Goal: Complete Application Form: Complete application form

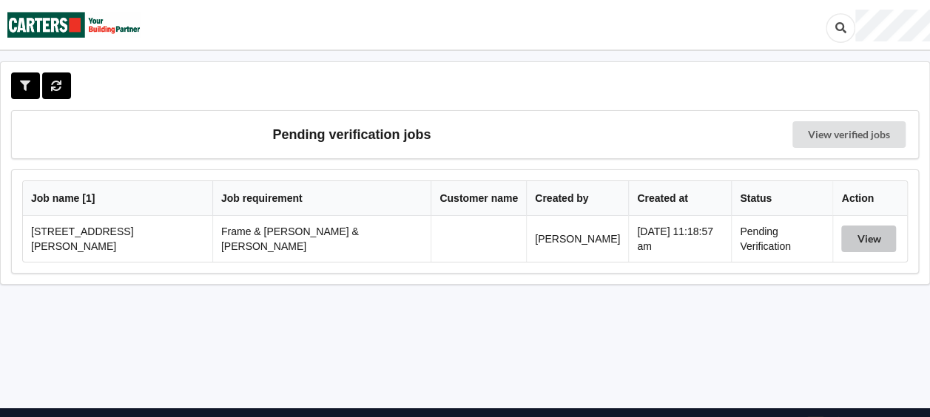
click at [862, 235] on button "View" at bounding box center [869, 239] width 55 height 27
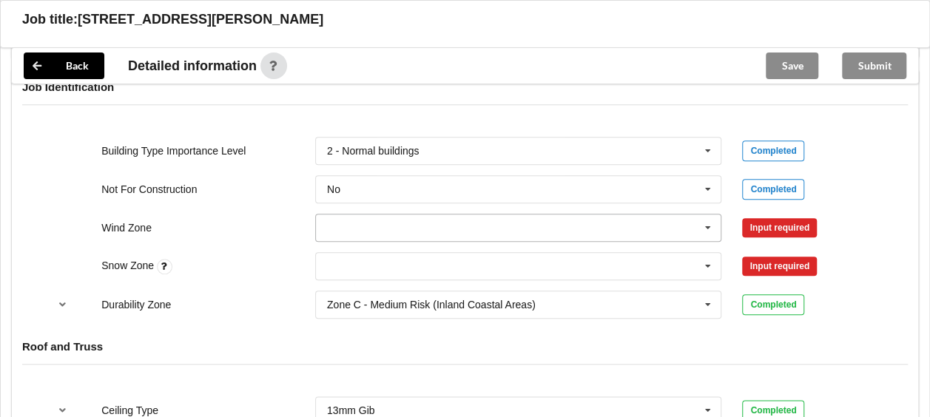
scroll to position [666, 0]
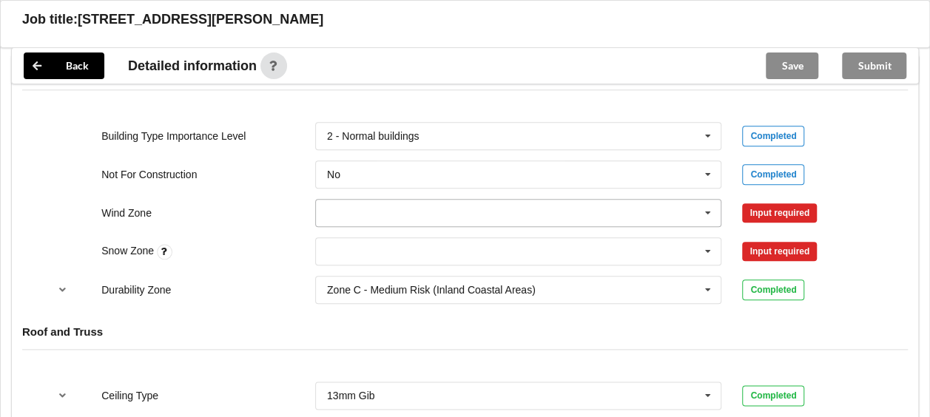
click at [708, 200] on icon at bounding box center [708, 213] width 22 height 27
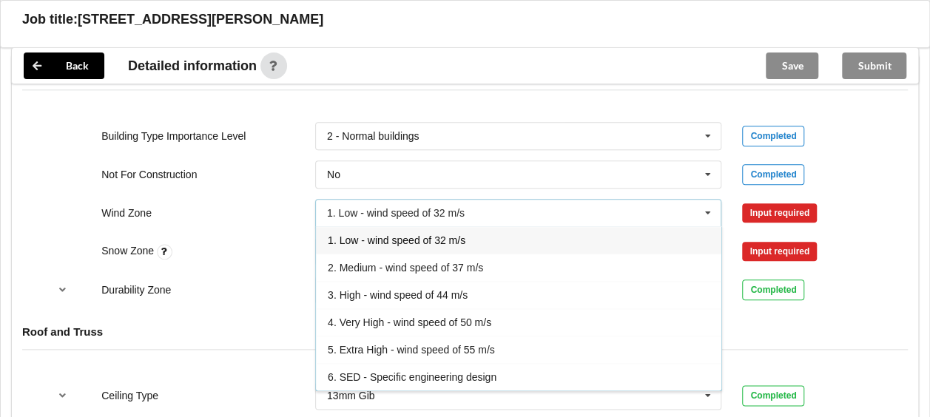
click at [540, 363] on div "6. SED - Specific engineering design" at bounding box center [519, 376] width 406 height 27
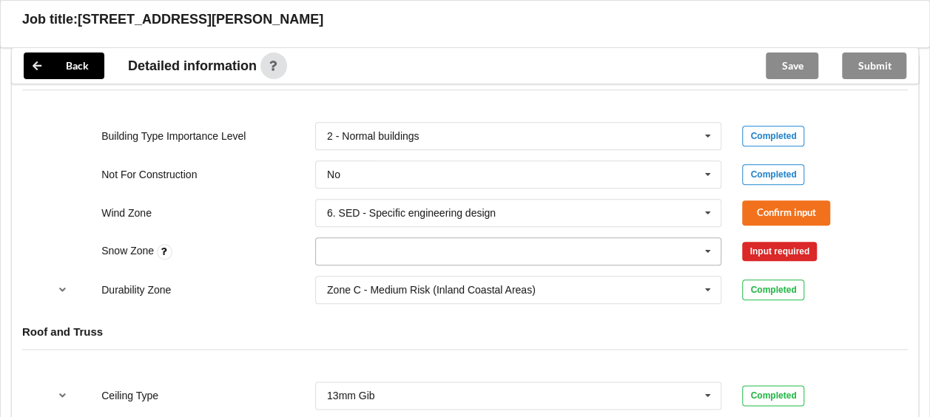
click at [711, 238] on icon at bounding box center [708, 251] width 22 height 27
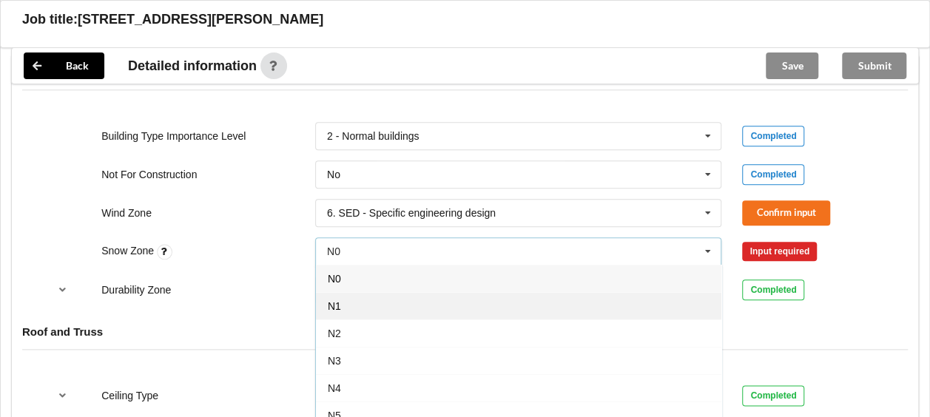
click at [567, 292] on div "N1" at bounding box center [519, 305] width 406 height 27
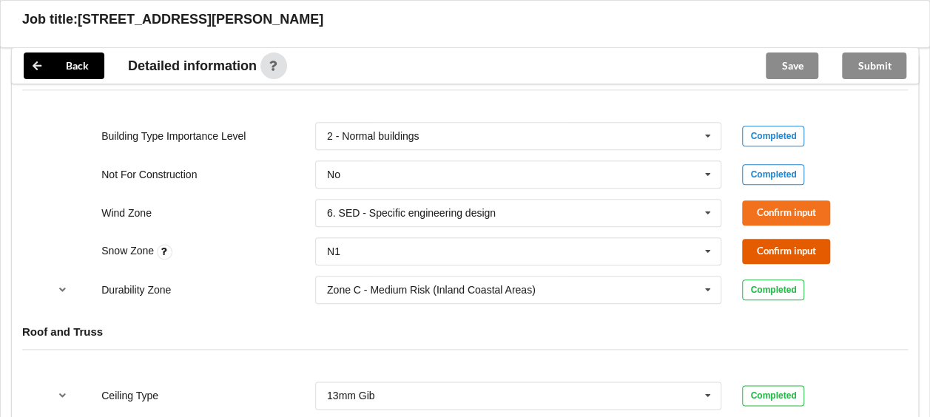
click at [791, 239] on button "Confirm input" at bounding box center [786, 251] width 88 height 24
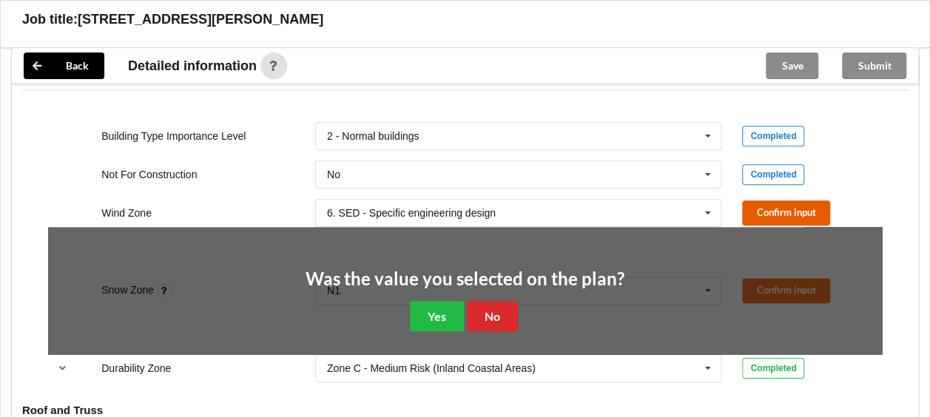
click at [777, 201] on button "Confirm input" at bounding box center [786, 213] width 88 height 24
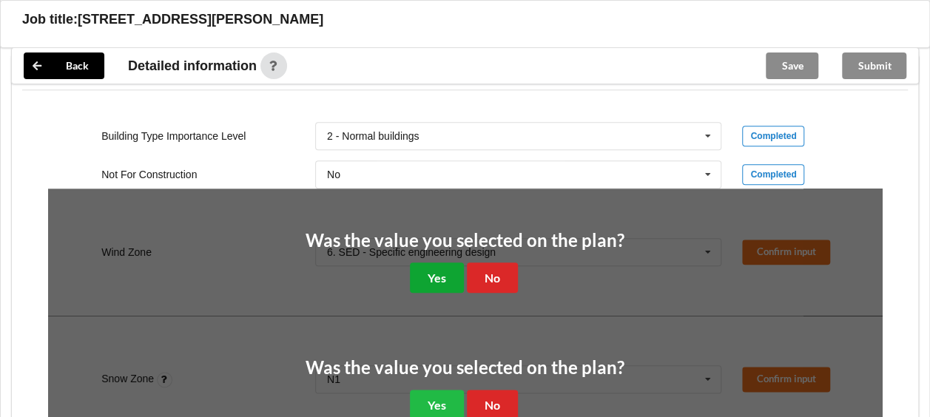
click at [438, 263] on button "Yes" at bounding box center [437, 278] width 54 height 30
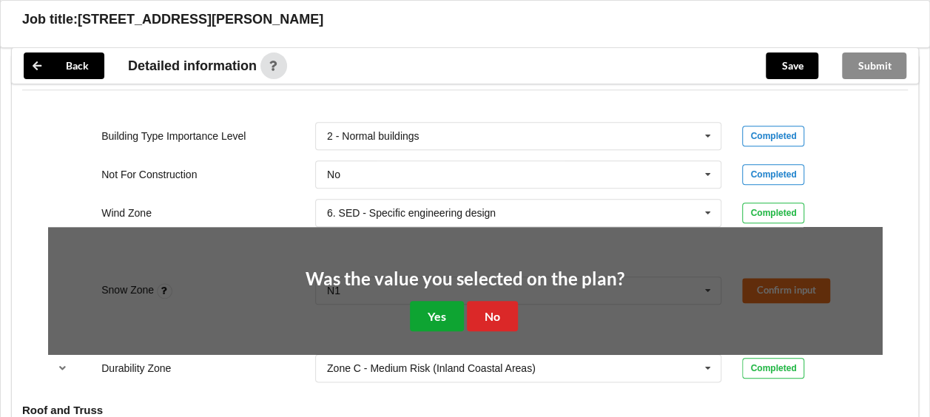
click at [455, 306] on button "Yes" at bounding box center [437, 316] width 54 height 30
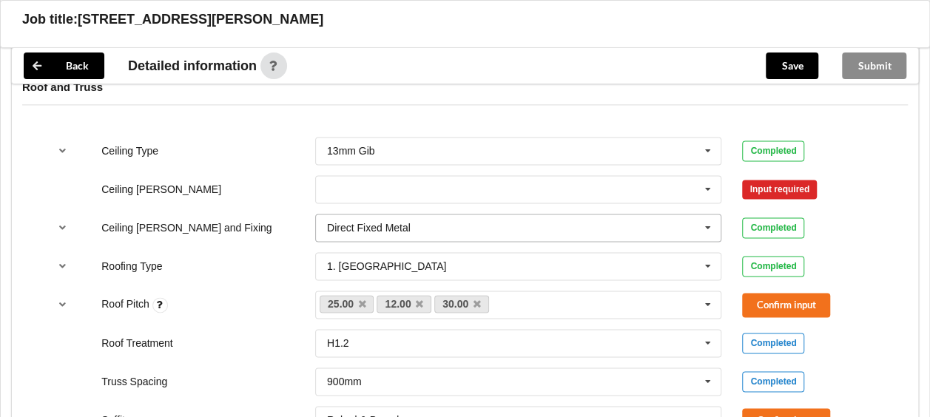
scroll to position [888, 0]
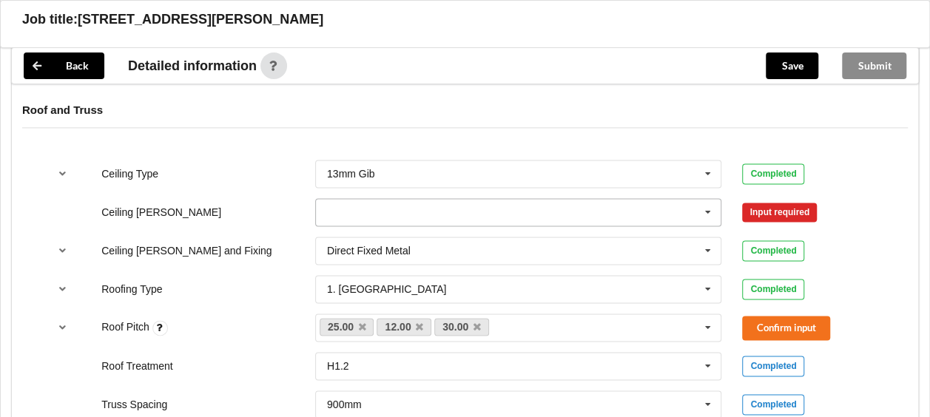
click at [706, 199] on icon at bounding box center [708, 212] width 22 height 27
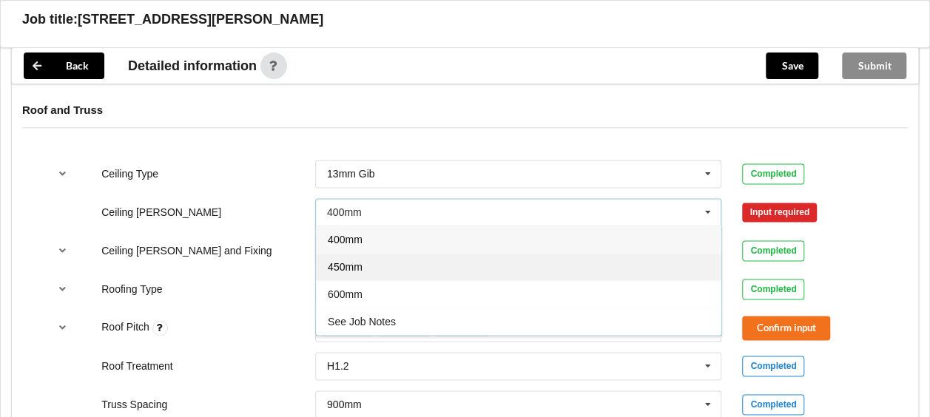
click at [553, 253] on div "450mm" at bounding box center [519, 266] width 406 height 27
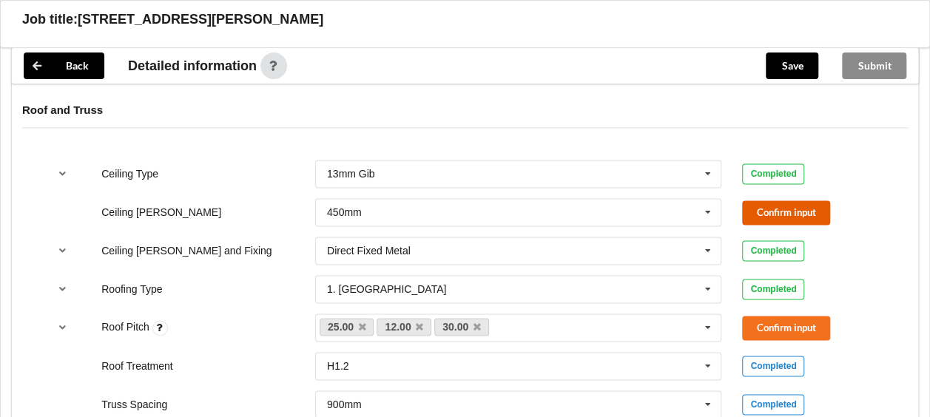
click at [777, 201] on button "Confirm input" at bounding box center [786, 213] width 88 height 24
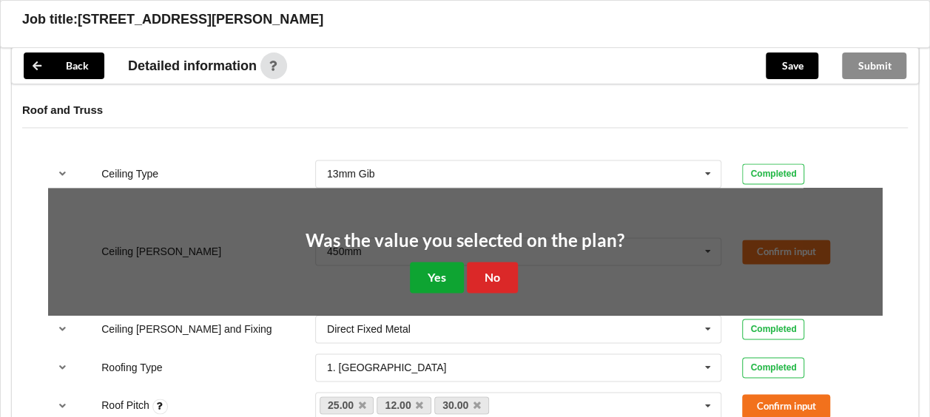
click at [449, 262] on button "Yes" at bounding box center [437, 277] width 54 height 30
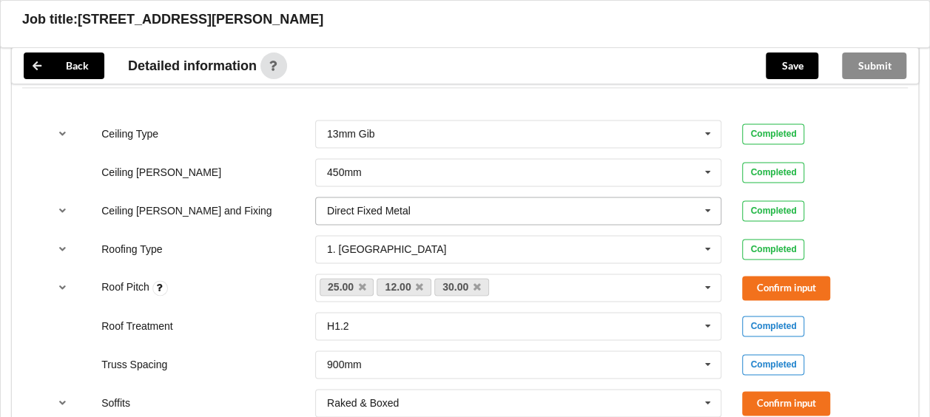
scroll to position [962, 0]
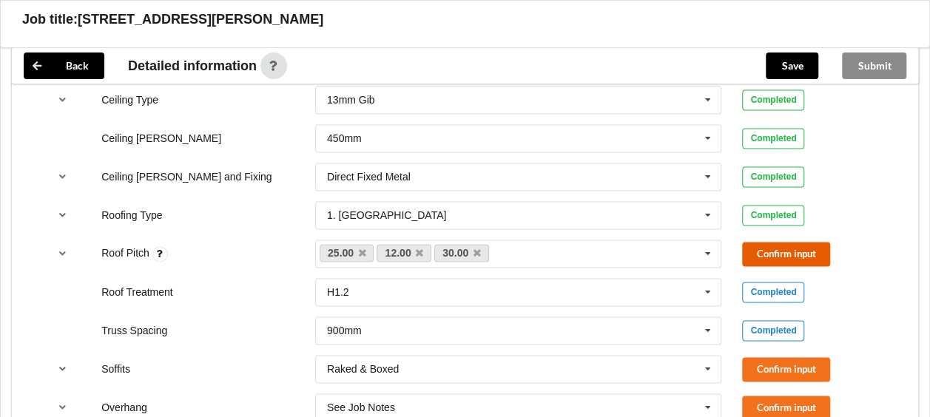
drag, startPoint x: 781, startPoint y: 240, endPoint x: 744, endPoint y: 250, distance: 38.4
click at [779, 242] on button "Confirm input" at bounding box center [786, 254] width 88 height 24
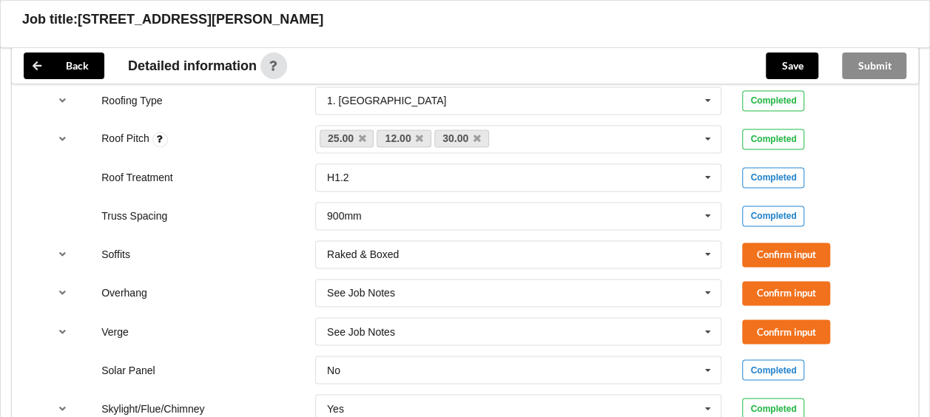
scroll to position [1110, 0]
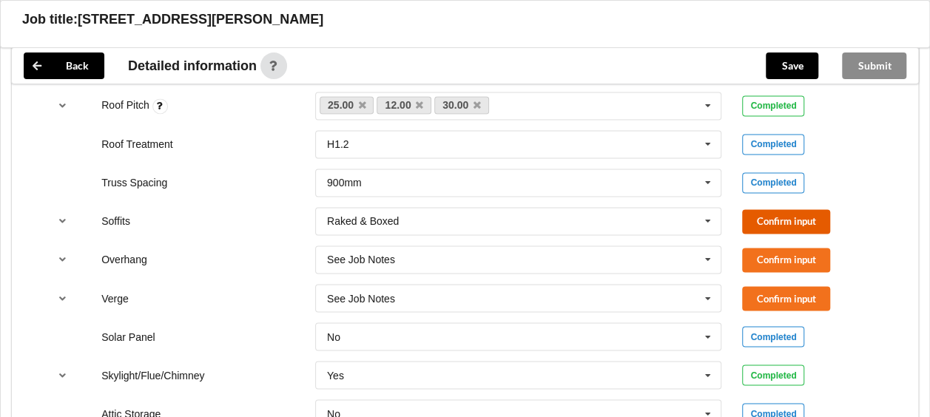
click at [759, 209] on button "Confirm input" at bounding box center [786, 221] width 88 height 24
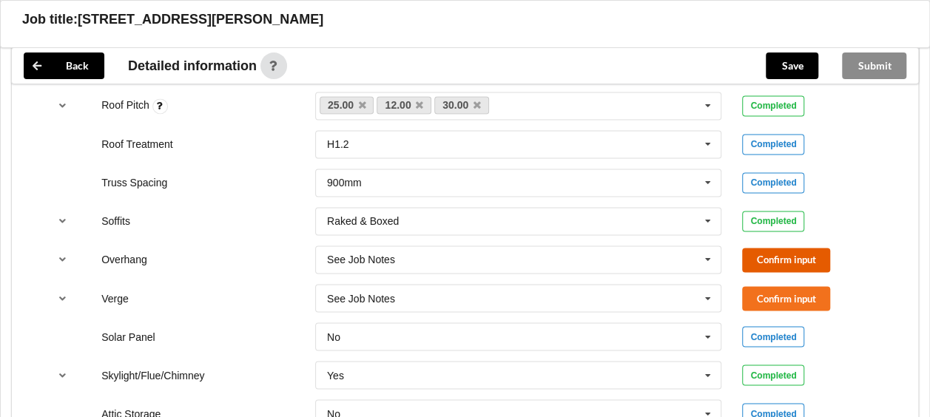
click at [761, 248] on button "Confirm input" at bounding box center [786, 260] width 88 height 24
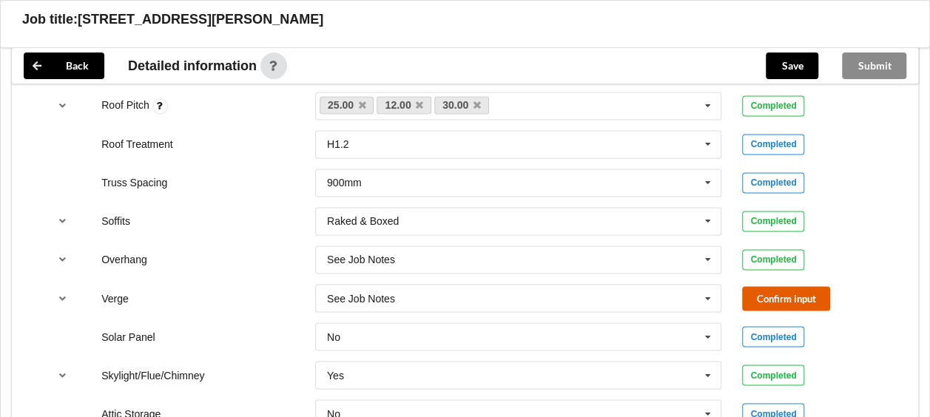
click at [768, 286] on button "Confirm input" at bounding box center [786, 298] width 88 height 24
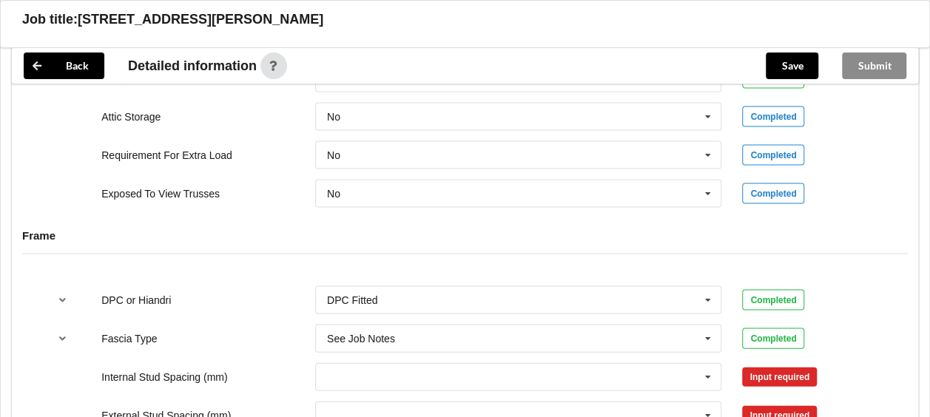
scroll to position [1554, 0]
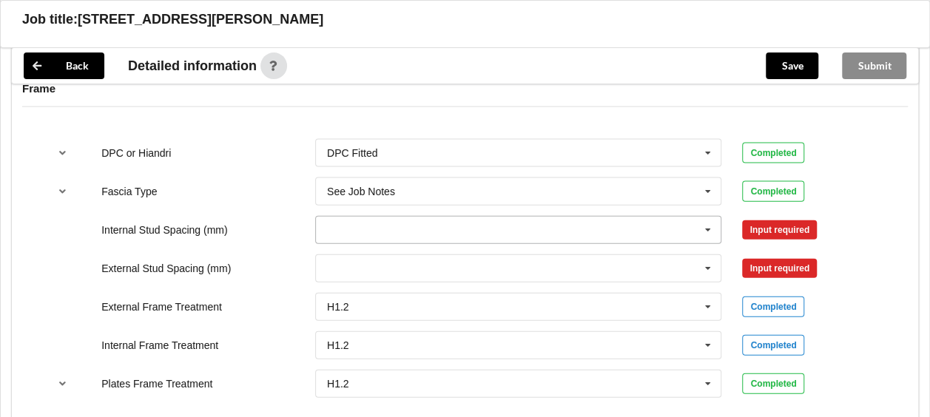
click at [709, 217] on icon at bounding box center [708, 230] width 22 height 27
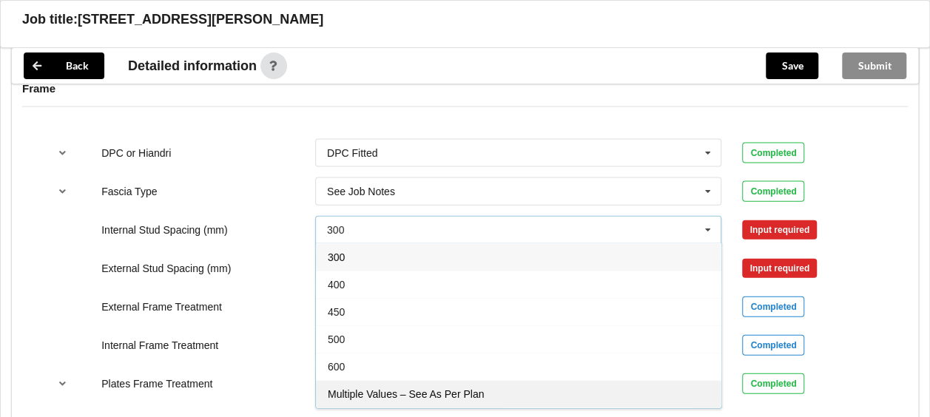
click at [568, 380] on div "Multiple Values – See As Per Plan" at bounding box center [519, 393] width 406 height 27
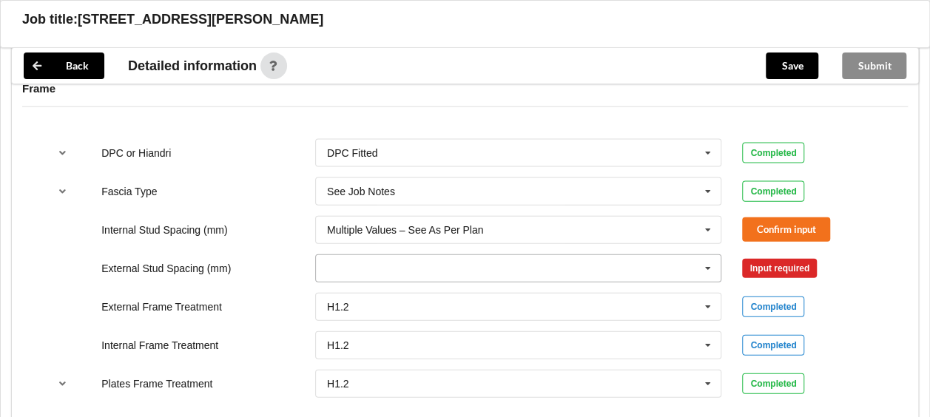
click at [699, 255] on icon at bounding box center [708, 268] width 22 height 27
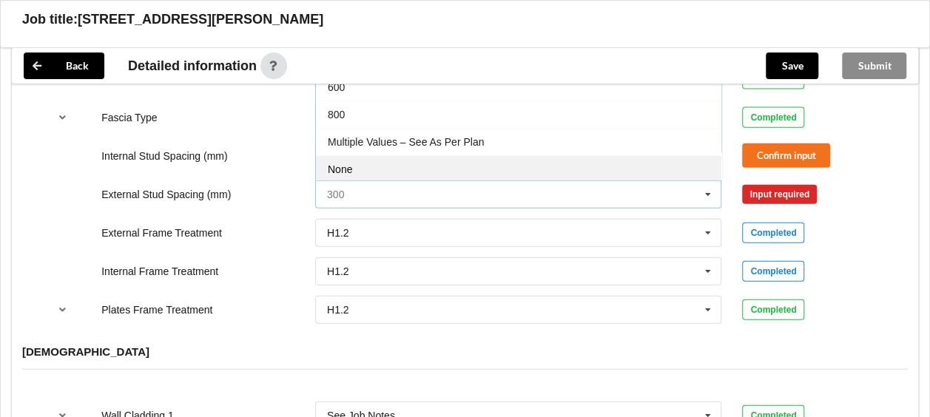
scroll to position [78, 0]
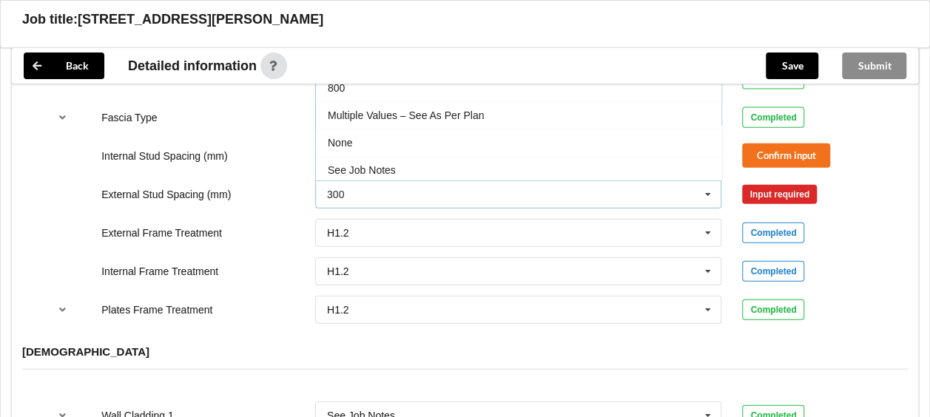
click at [455, 101] on div "Multiple Values – See As Per Plan" at bounding box center [519, 114] width 406 height 27
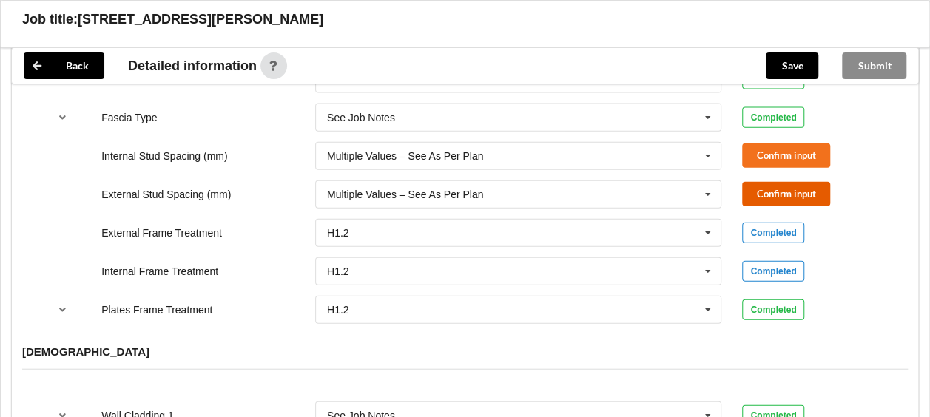
click at [792, 186] on button "Confirm input" at bounding box center [786, 194] width 88 height 24
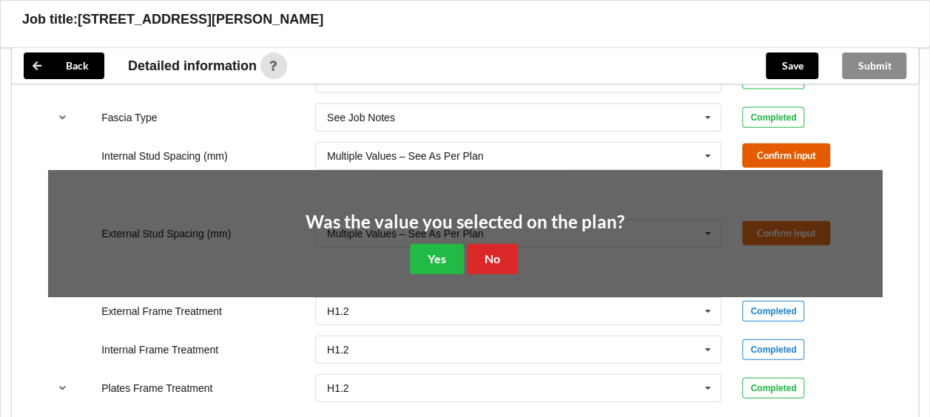
click at [774, 144] on button "Confirm input" at bounding box center [786, 156] width 88 height 24
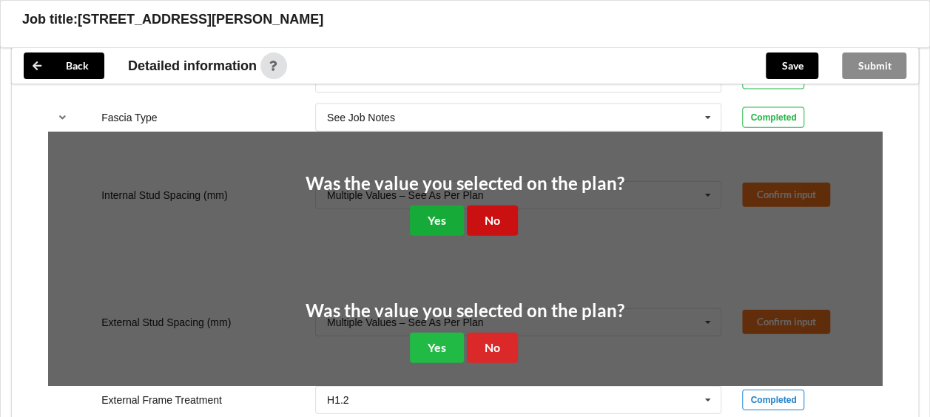
drag, startPoint x: 469, startPoint y: 198, endPoint x: 461, endPoint y: 201, distance: 8.4
click at [463, 201] on div "Was the value you selected on the plan? Yes No" at bounding box center [465, 205] width 319 height 61
click at [444, 206] on button "Yes" at bounding box center [437, 221] width 54 height 30
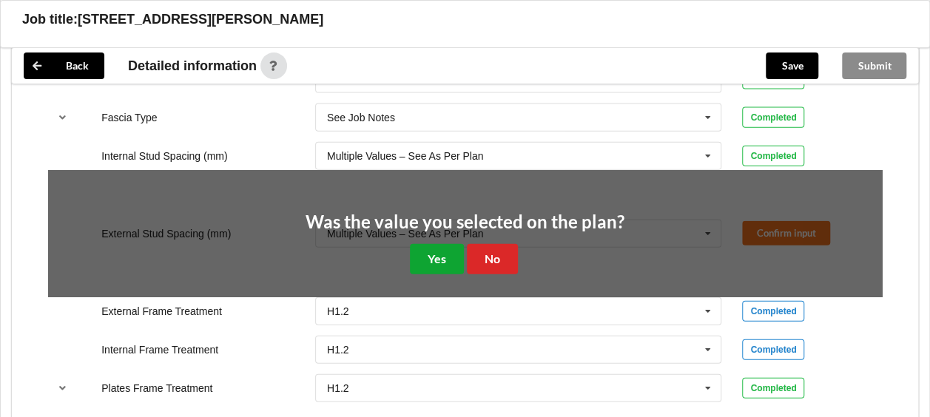
click at [444, 244] on button "Yes" at bounding box center [437, 259] width 54 height 30
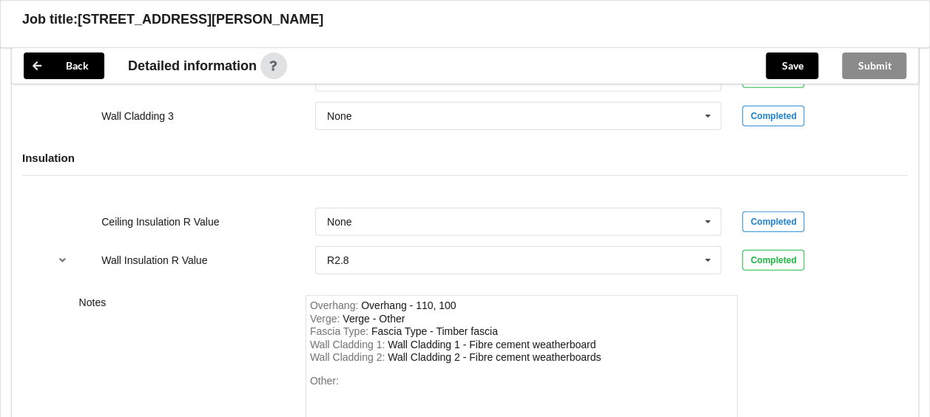
scroll to position [2072, 0]
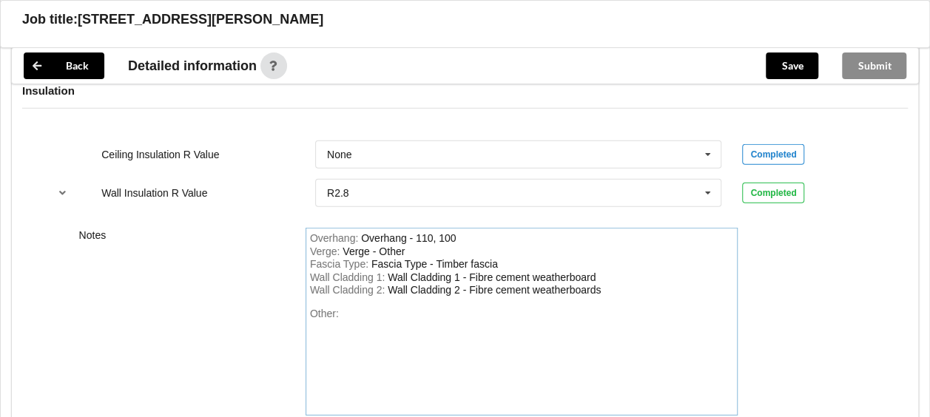
click at [464, 308] on div "Other:" at bounding box center [522, 360] width 424 height 104
click at [779, 62] on button "Save" at bounding box center [792, 66] width 53 height 27
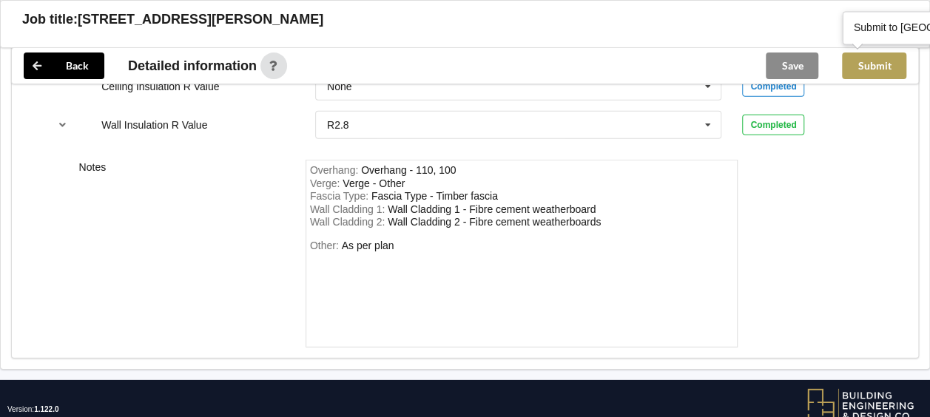
click at [879, 71] on button "Submit" at bounding box center [874, 66] width 64 height 27
